Goal: Complete application form: Complete application form

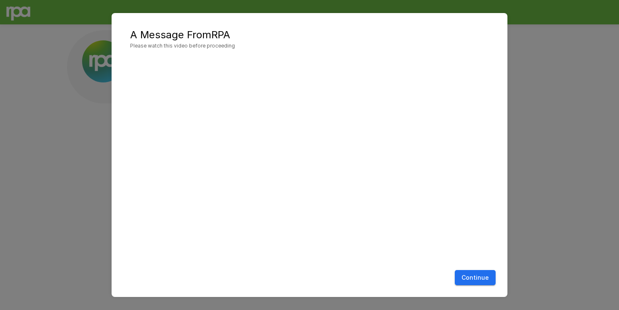
click at [471, 279] on button "Continue" at bounding box center [475, 278] width 41 height 16
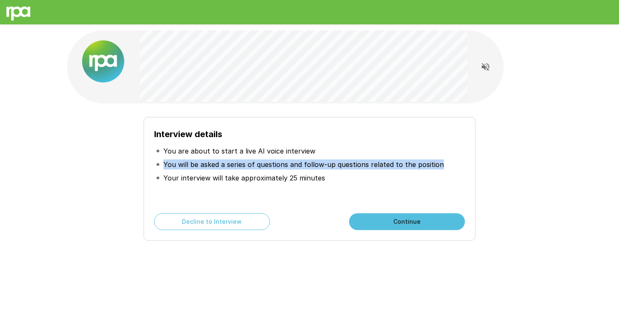
drag, startPoint x: 163, startPoint y: 166, endPoint x: 445, endPoint y: 169, distance: 282.4
click at [446, 170] on li "You will be asked a series of questions and follow-up questions related to the …" at bounding box center [309, 164] width 311 height 13
click at [396, 162] on p "You will be asked a series of questions and follow-up questions related to the …" at bounding box center [303, 165] width 280 height 10
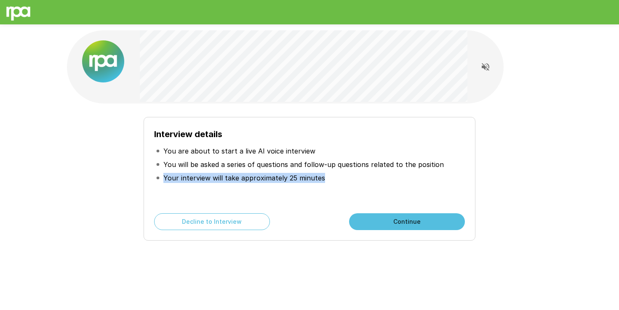
drag, startPoint x: 160, startPoint y: 182, endPoint x: 380, endPoint y: 181, distance: 220.5
click at [380, 182] on li "Your interview will take approximately 25 minutes" at bounding box center [309, 177] width 311 height 13
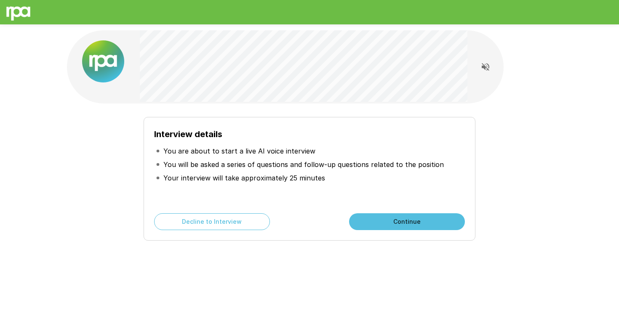
click at [352, 180] on li "Your interview will take approximately 25 minutes" at bounding box center [309, 177] width 311 height 13
click at [384, 226] on button "Continue" at bounding box center [407, 221] width 116 height 17
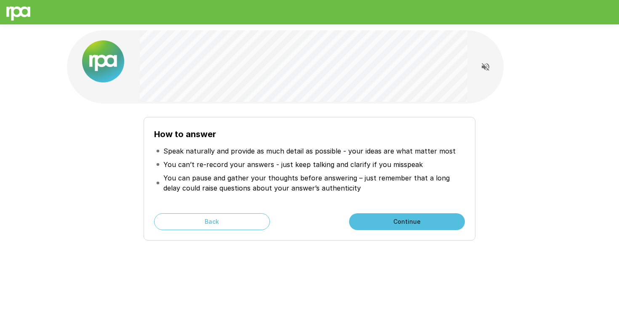
click at [390, 213] on button "Continue" at bounding box center [407, 221] width 116 height 17
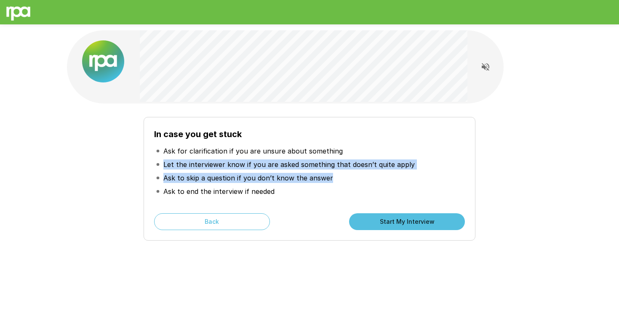
drag, startPoint x: 162, startPoint y: 165, endPoint x: 427, endPoint y: 174, distance: 264.9
click at [427, 174] on ul "Ask for clarification if you are unsure about something Let the interviewer kno…" at bounding box center [309, 171] width 311 height 61
click at [393, 165] on p "Let the interviewer know if you are asked something that doesn’t quite apply" at bounding box center [288, 165] width 251 height 10
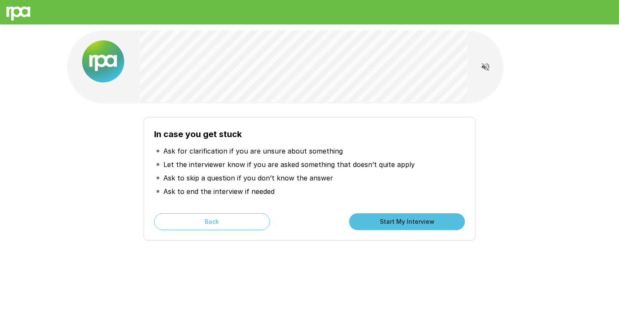
drag, startPoint x: 155, startPoint y: 180, endPoint x: 375, endPoint y: 180, distance: 219.7
click at [375, 180] on li "Ask to skip a question if you don’t know the answer" at bounding box center [309, 177] width 311 height 13
drag, startPoint x: 158, startPoint y: 191, endPoint x: 323, endPoint y: 191, distance: 165.4
click at [323, 191] on li "Ask to end the interview if needed" at bounding box center [309, 191] width 311 height 13
click at [405, 224] on button "Start My Interview" at bounding box center [407, 221] width 116 height 17
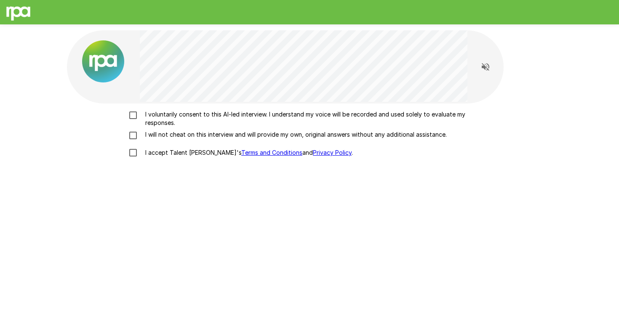
click at [184, 115] on p "I voluntarily consent to this AI-led interview. I understand my voice will be r…" at bounding box center [318, 118] width 353 height 17
click at [144, 135] on p "I will not cheat on this interview and will provide my own, original answers wi…" at bounding box center [294, 134] width 305 height 8
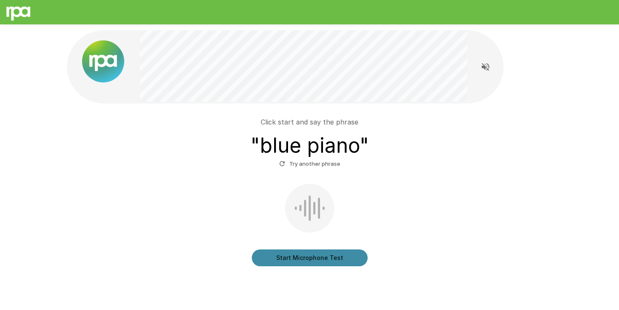
click at [307, 261] on button "Start Microphone Test" at bounding box center [310, 258] width 116 height 17
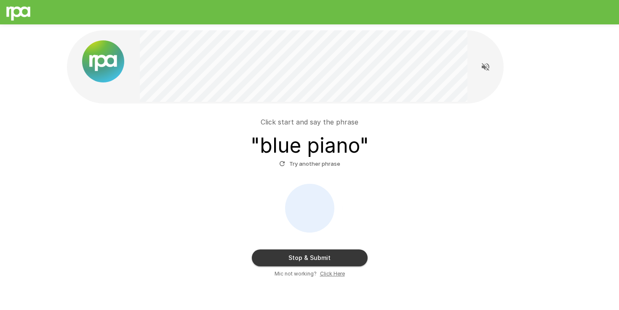
click at [322, 167] on button "Try another phrase" at bounding box center [309, 163] width 65 height 13
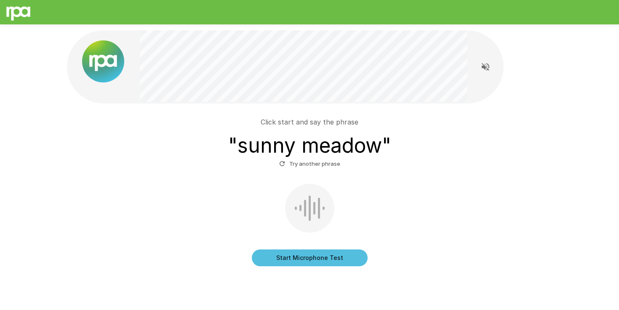
click at [322, 257] on button "Start Microphone Test" at bounding box center [310, 258] width 116 height 17
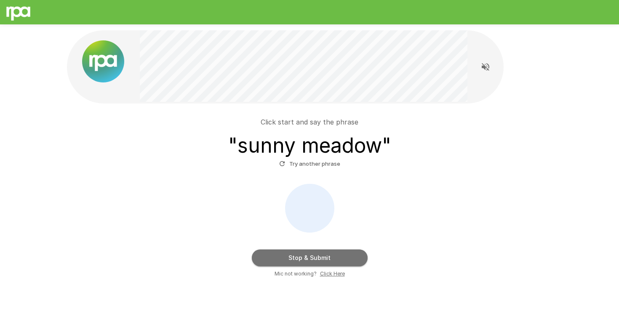
click at [351, 251] on button "Stop & Submit" at bounding box center [310, 258] width 116 height 17
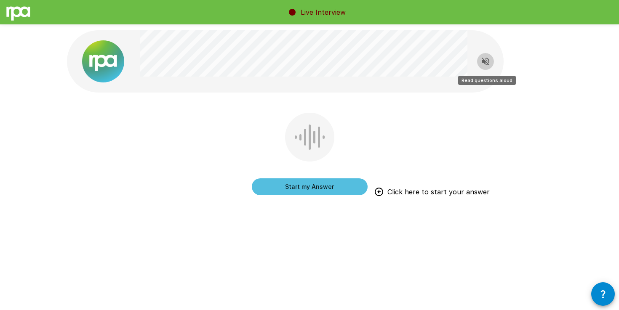
click at [480, 61] on icon "Read questions aloud" at bounding box center [485, 61] width 10 height 10
click at [345, 189] on button "Start my Answer" at bounding box center [310, 186] width 116 height 17
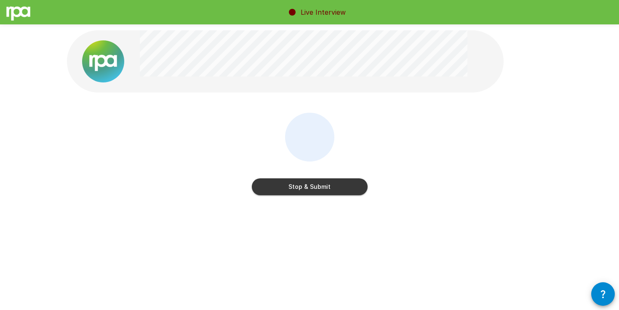
click at [345, 189] on button "Stop & Submit" at bounding box center [310, 186] width 116 height 17
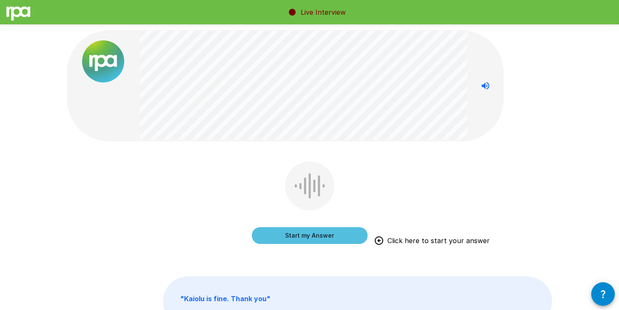
click at [306, 234] on button "Start my Answer" at bounding box center [310, 235] width 116 height 17
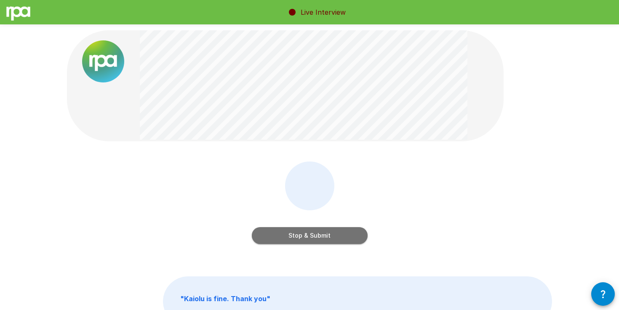
click at [338, 229] on button "Stop & Submit" at bounding box center [310, 235] width 116 height 17
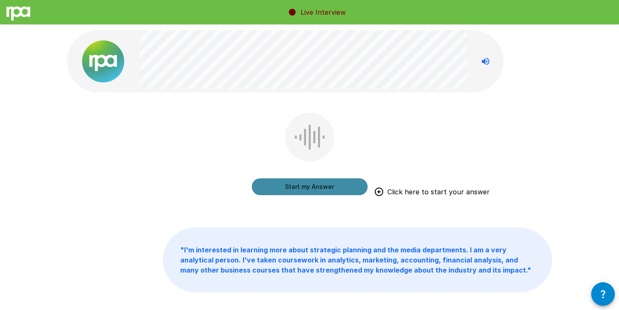
click at [297, 191] on button "Start my Answer" at bounding box center [310, 186] width 116 height 17
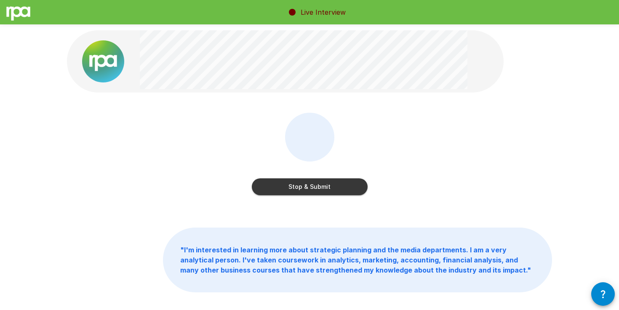
click at [337, 194] on button "Stop & Submit" at bounding box center [310, 186] width 116 height 17
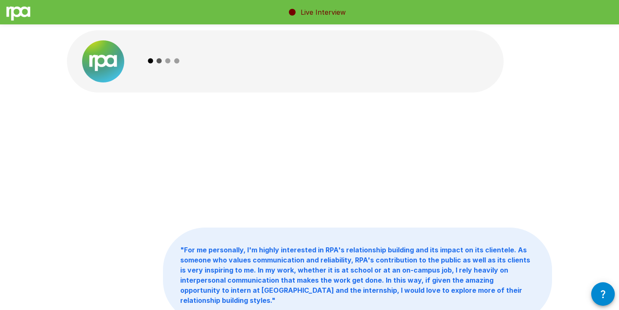
scroll to position [33, 0]
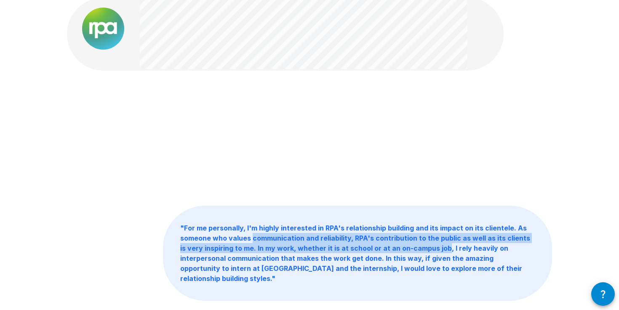
drag, startPoint x: 252, startPoint y: 238, endPoint x: 438, endPoint y: 251, distance: 186.9
click at [438, 251] on b "" For me personally, I'm highly interested in RPA's relationship building and i…" at bounding box center [355, 253] width 350 height 59
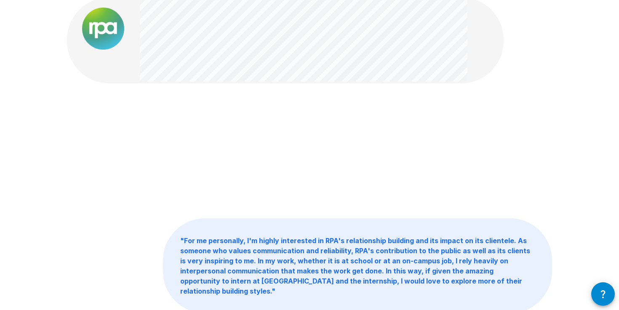
click at [403, 244] on b "" For me personally, I'm highly interested in RPA's relationship building and i…" at bounding box center [355, 266] width 350 height 59
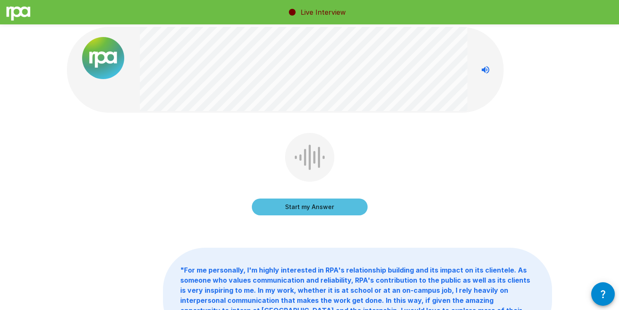
scroll to position [2, 0]
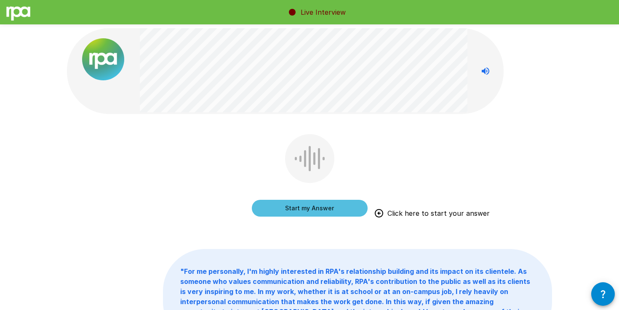
click at [322, 213] on button "Start my Answer" at bounding box center [310, 208] width 116 height 17
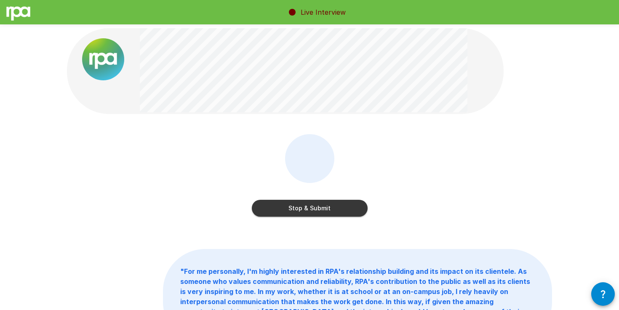
click at [322, 213] on button "Stop & Submit" at bounding box center [310, 208] width 116 height 17
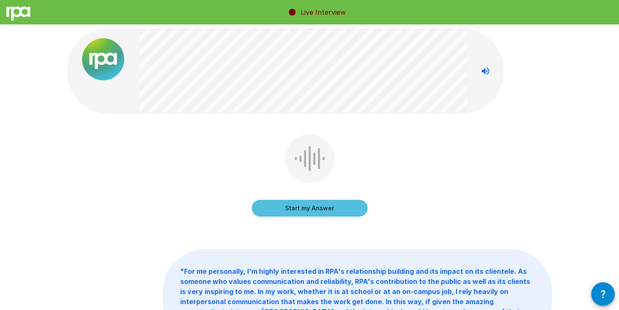
scroll to position [0, 0]
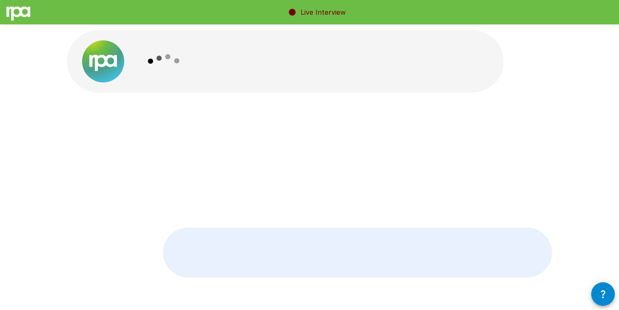
drag, startPoint x: 200, startPoint y: 85, endPoint x: 373, endPoint y: 97, distance: 173.8
click at [374, 97] on div "" Recently, in my business capstone course at [PERSON_NAME][GEOGRAPHIC_DATA], w…" at bounding box center [309, 220] width 505 height 441
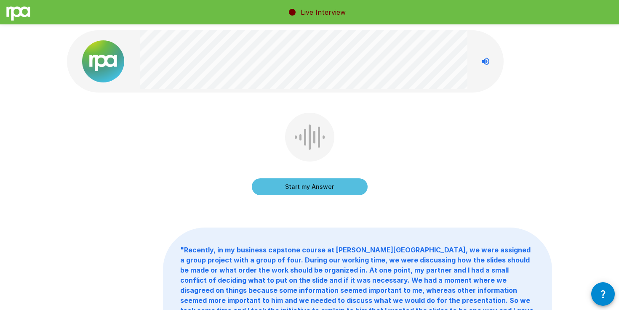
click at [340, 188] on button "Start my Answer" at bounding box center [310, 186] width 116 height 17
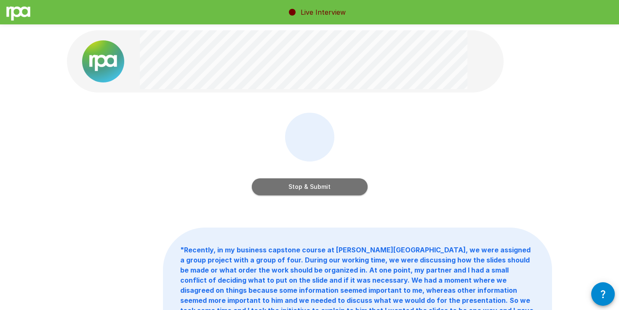
click at [340, 188] on button "Stop & Submit" at bounding box center [310, 186] width 116 height 17
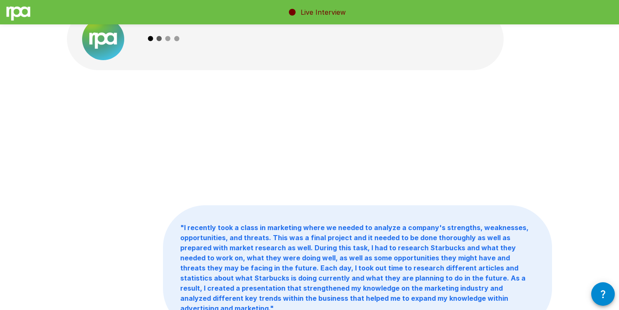
scroll to position [24, 0]
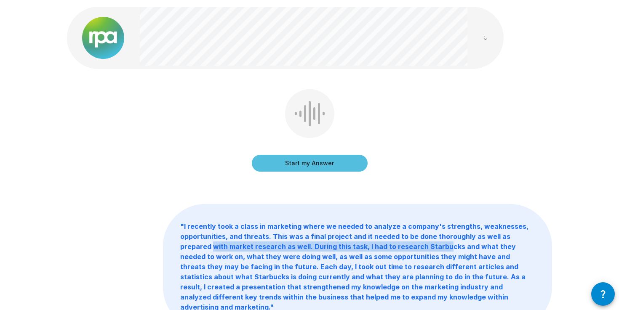
drag, startPoint x: 175, startPoint y: 244, endPoint x: 412, endPoint y: 243, distance: 237.8
click at [412, 244] on p "" I recently took a class in marketing where we needed to analyze a company's s…" at bounding box center [357, 267] width 388 height 125
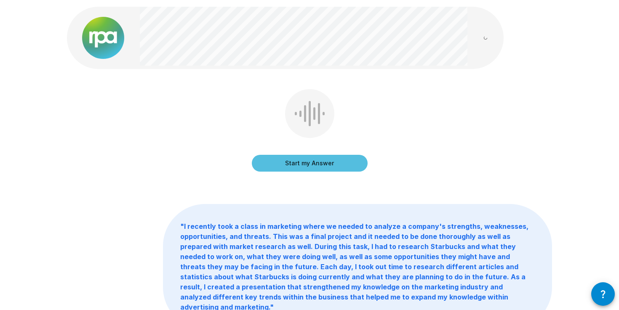
click at [409, 218] on p "" I recently took a class in marketing where we needed to analyze a company's s…" at bounding box center [357, 267] width 388 height 125
click at [346, 161] on button "Start my Answer" at bounding box center [310, 163] width 116 height 17
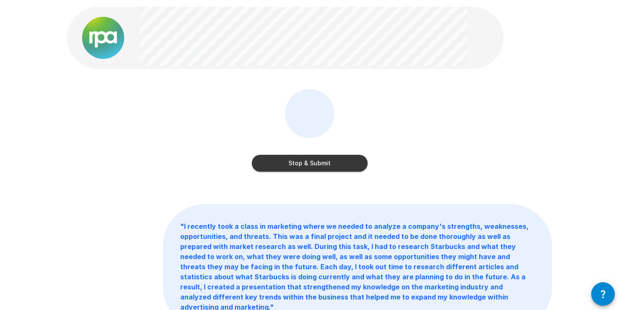
click at [336, 163] on button "Stop & Submit" at bounding box center [310, 163] width 116 height 17
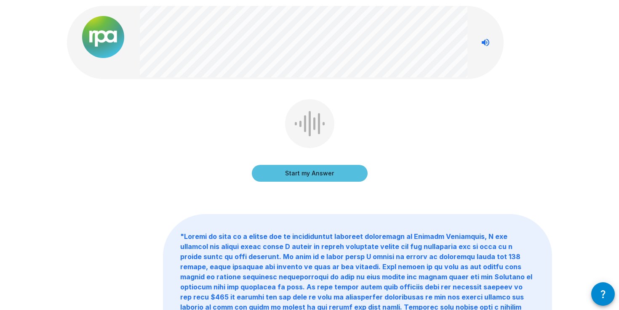
scroll to position [23, 0]
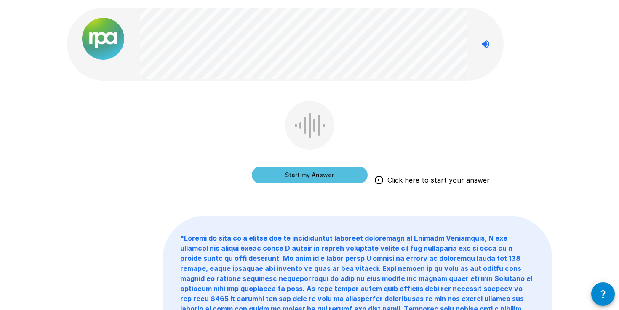
click at [330, 175] on button "Start my Answer" at bounding box center [310, 175] width 116 height 17
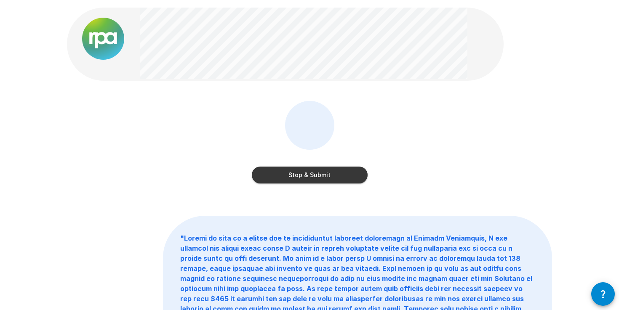
click at [330, 175] on button "Stop & Submit" at bounding box center [310, 175] width 116 height 17
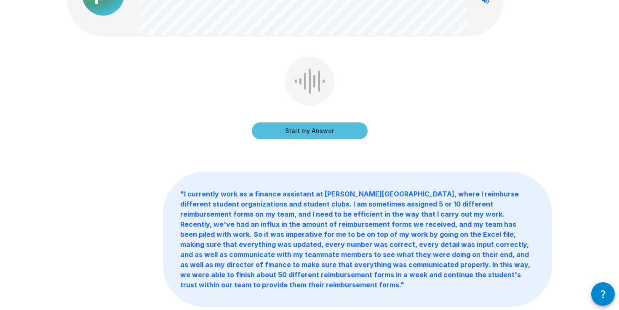
scroll to position [74, 0]
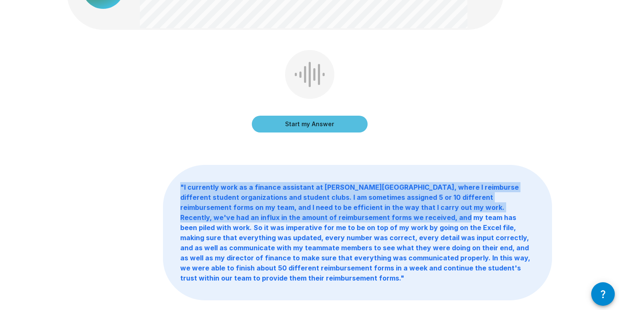
drag, startPoint x: 176, startPoint y: 187, endPoint x: 388, endPoint y: 219, distance: 213.7
click at [388, 219] on p "" I currently work as a finance assistant at [PERSON_NAME][GEOGRAPHIC_DATA], wh…" at bounding box center [357, 232] width 388 height 135
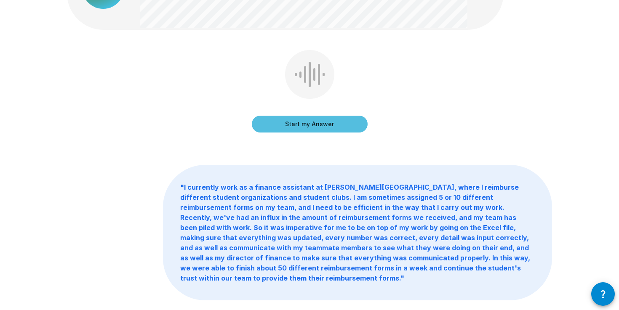
click at [402, 195] on b "" I currently work as a finance assistant at [PERSON_NAME][GEOGRAPHIC_DATA], wh…" at bounding box center [355, 232] width 350 height 99
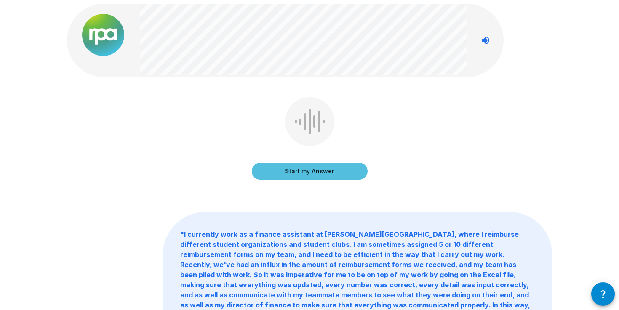
scroll to position [24, 0]
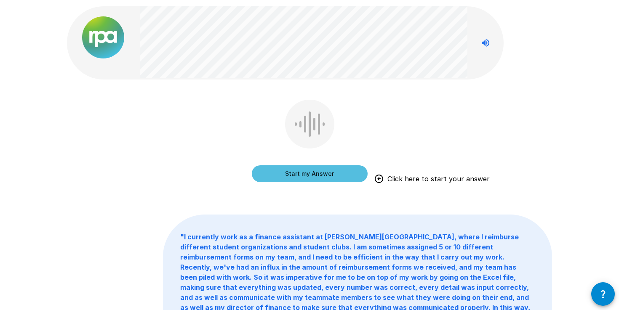
click at [286, 171] on button "Start my Answer" at bounding box center [310, 173] width 116 height 17
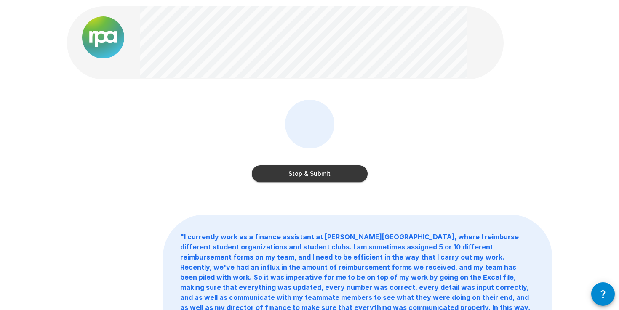
click at [286, 171] on button "Stop & Submit" at bounding box center [310, 173] width 116 height 17
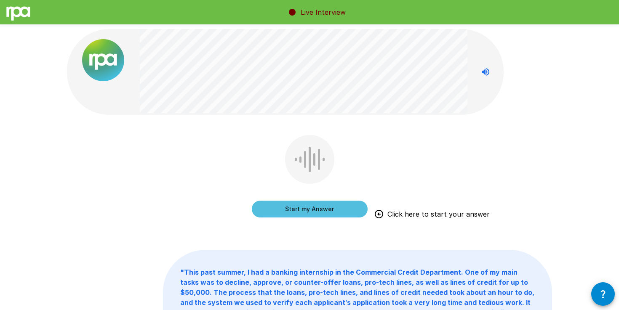
scroll to position [0, 0]
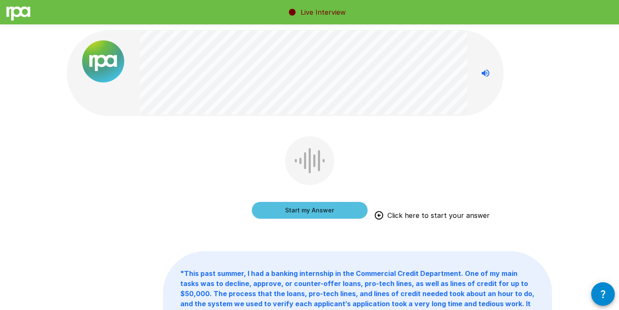
drag, startPoint x: 339, startPoint y: 213, endPoint x: 392, endPoint y: 155, distance: 78.7
click at [392, 155] on div "Start my Answer Click here to start your answer" at bounding box center [309, 183] width 485 height 95
click at [324, 211] on button "Start my Answer" at bounding box center [310, 210] width 116 height 17
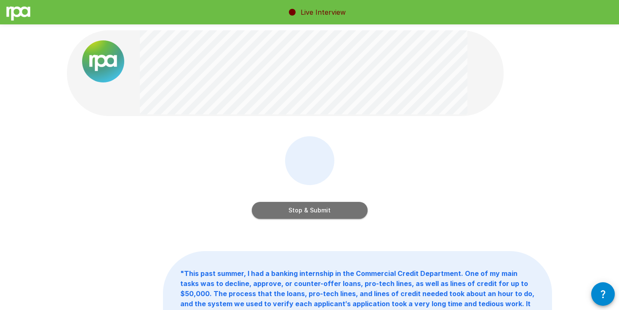
click at [324, 211] on button "Stop & Submit" at bounding box center [310, 210] width 116 height 17
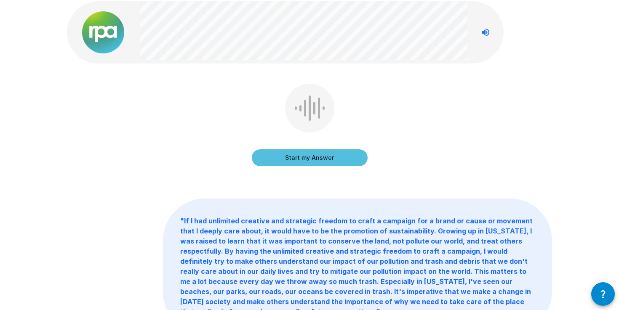
scroll to position [22, 0]
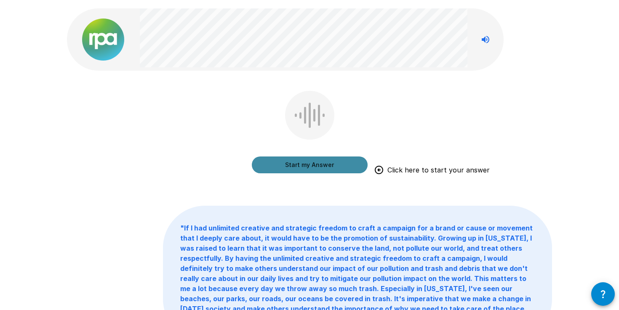
click at [290, 164] on button "Start my Answer" at bounding box center [310, 165] width 116 height 17
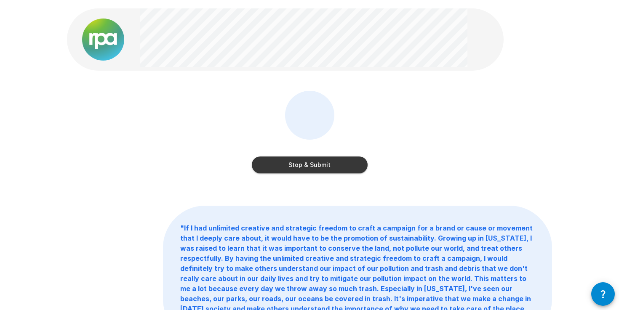
click at [342, 165] on button "Stop & Submit" at bounding box center [310, 165] width 116 height 17
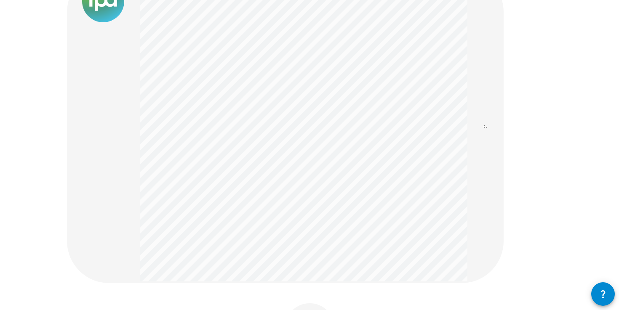
scroll to position [62, 0]
click at [459, 263] on div at bounding box center [285, 124] width 436 height 313
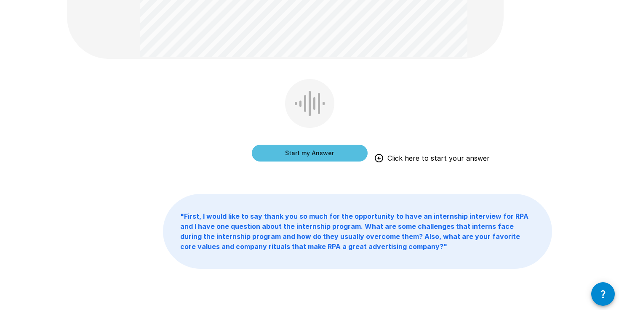
scroll to position [290, 0]
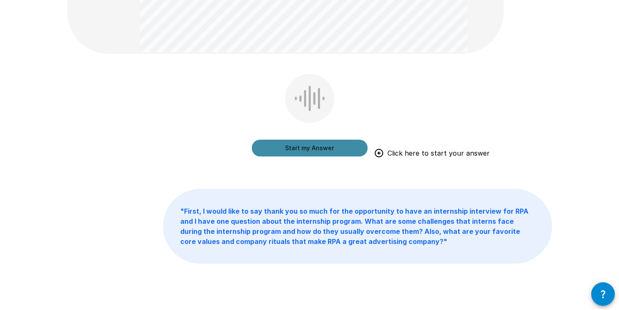
click at [328, 148] on button "Start my Answer" at bounding box center [310, 148] width 116 height 17
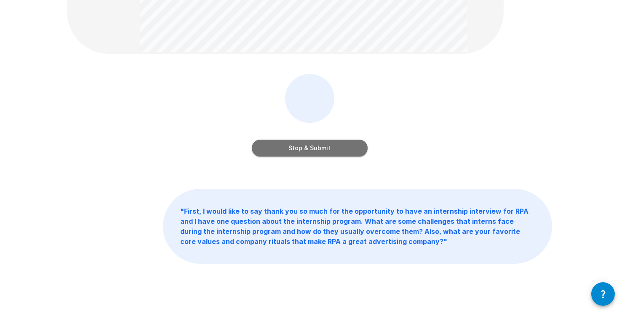
click at [328, 148] on button "Stop & Submit" at bounding box center [310, 148] width 116 height 17
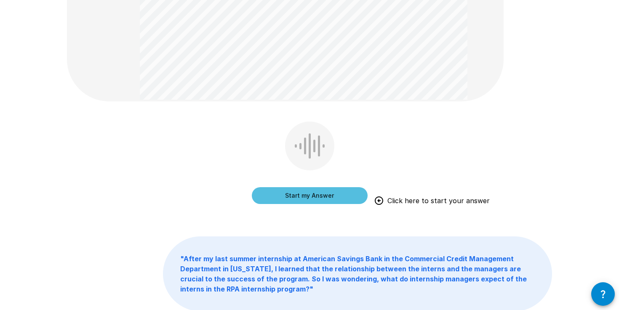
scroll to position [221, 0]
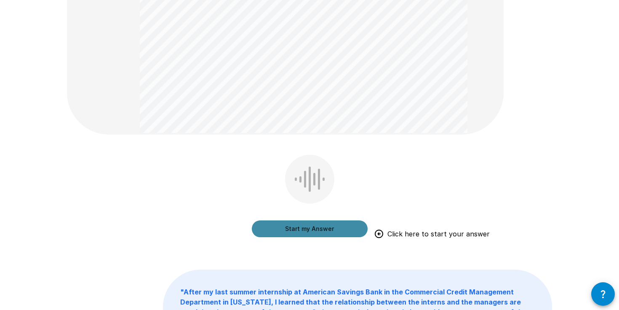
click at [325, 232] on button "Start my Answer" at bounding box center [310, 229] width 116 height 17
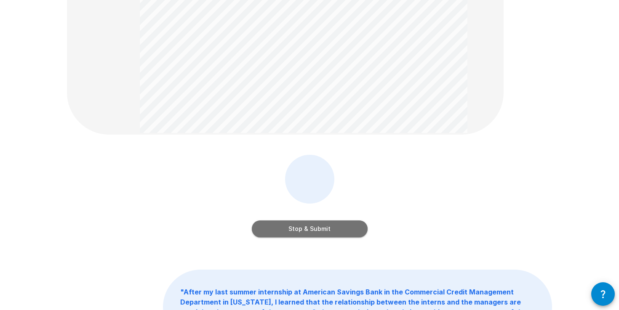
click at [347, 228] on button "Stop & Submit" at bounding box center [310, 229] width 116 height 17
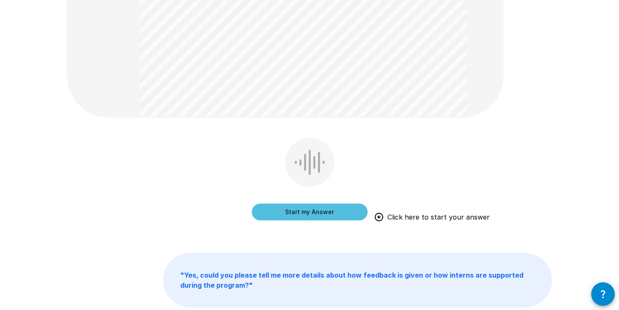
scroll to position [302, 0]
click at [339, 215] on button "Start my Answer" at bounding box center [310, 211] width 116 height 17
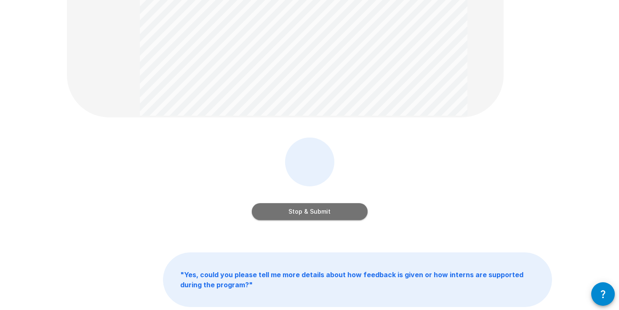
click at [324, 211] on button "Stop & Submit" at bounding box center [310, 211] width 116 height 17
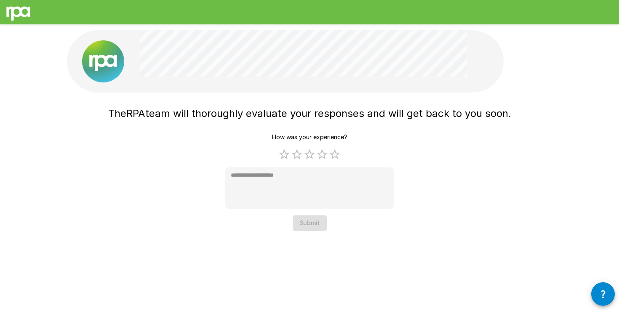
scroll to position [0, 0]
drag, startPoint x: 107, startPoint y: 114, endPoint x: 582, endPoint y: 130, distance: 475.9
click at [582, 130] on div "The RPA team will thoroughly evaluate your responses and will get back to you s…" at bounding box center [309, 132] width 619 height 265
click at [520, 123] on div "The RPA team will thoroughly evaluate your responses and will get back to you s…" at bounding box center [309, 150] width 485 height 95
click at [338, 151] on label "5 Stars" at bounding box center [334, 154] width 13 height 13
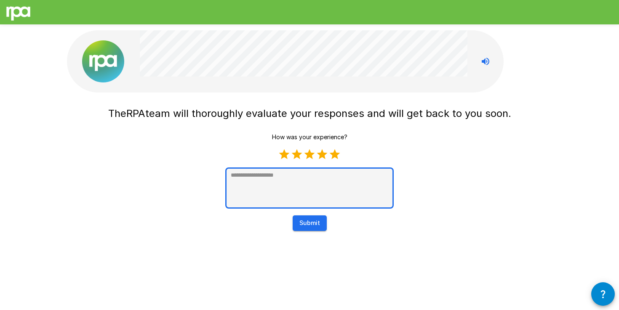
click at [327, 183] on textarea at bounding box center [309, 188] width 168 height 41
type textarea "*"
type textarea "**"
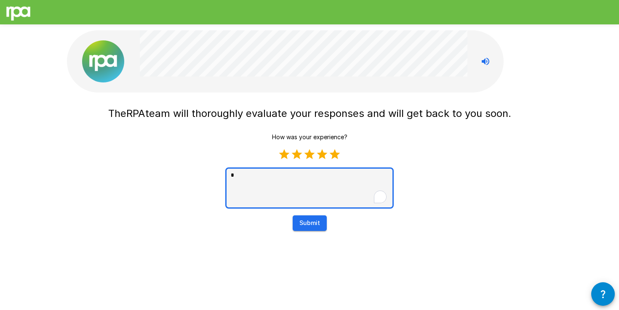
type textarea "*"
type textarea "***"
type textarea "*"
